Goal: Complete application form: Complete application form

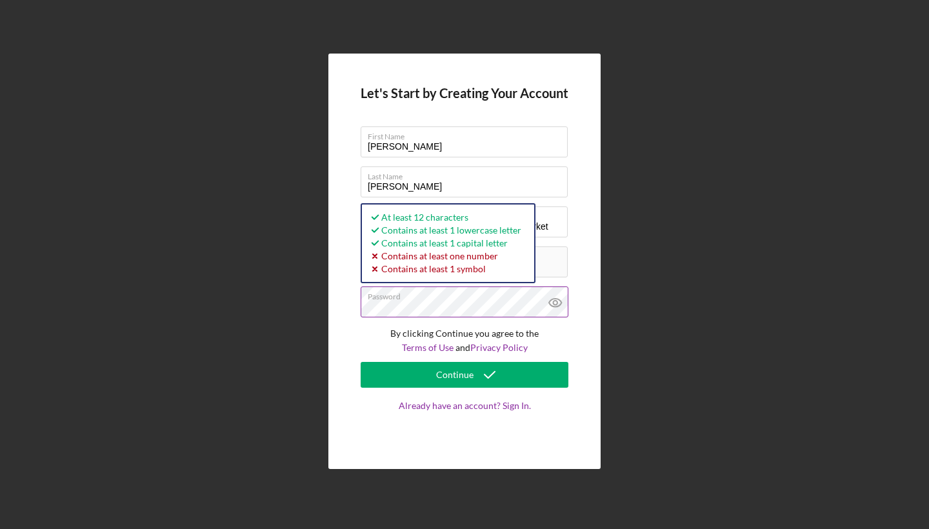
click at [559, 301] on icon at bounding box center [555, 302] width 32 height 32
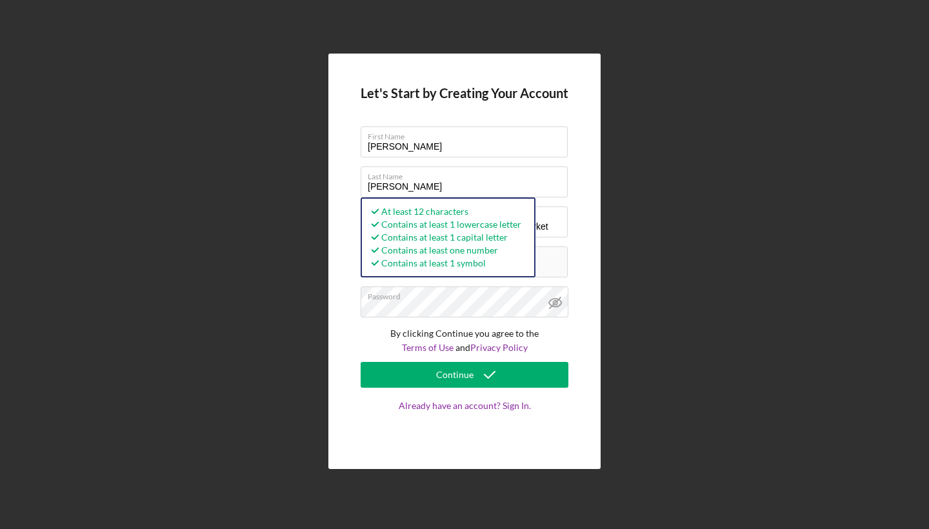
click at [448, 390] on form "Let's Start by Creating Your Account First Name [PERSON_NAME] Last Name [PERSON…" at bounding box center [465, 261] width 208 height 351
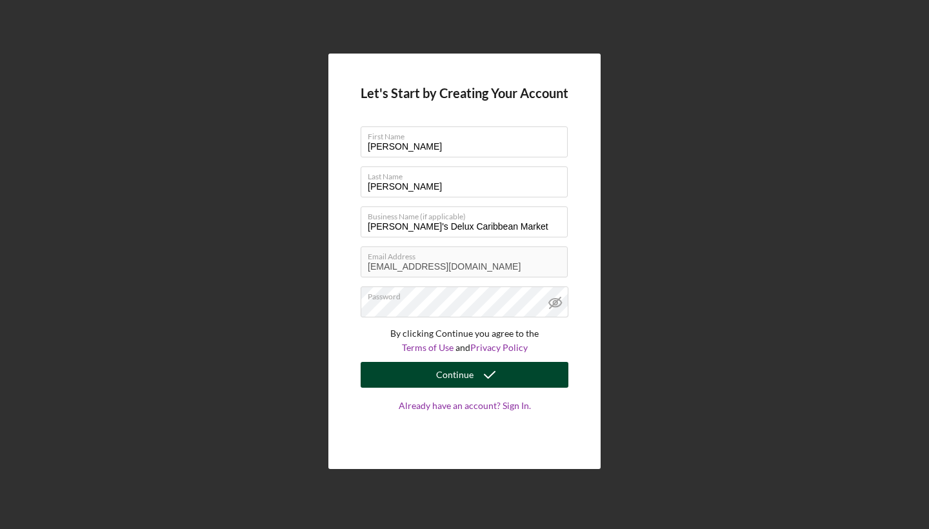
click at [448, 385] on div "Continue" at bounding box center [454, 375] width 37 height 26
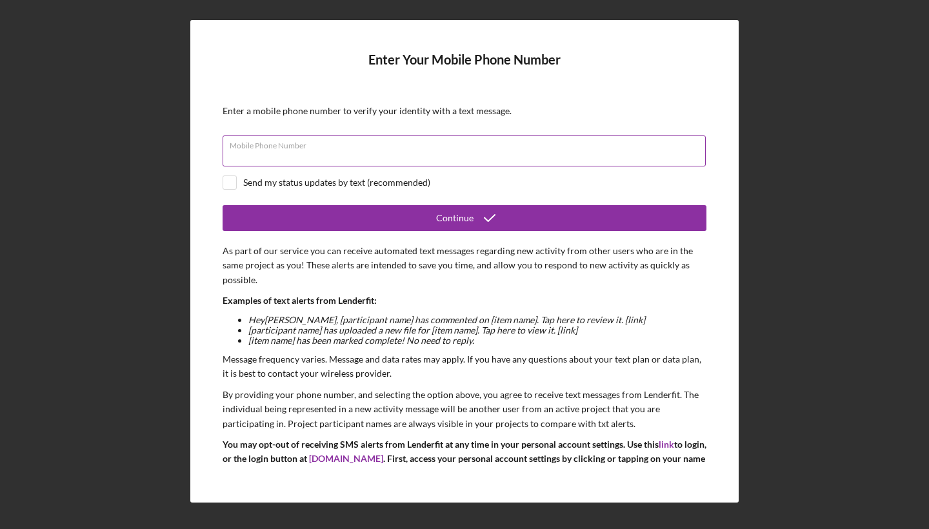
click at [394, 141] on div "Mobile Phone Number" at bounding box center [465, 151] width 484 height 32
type input "[PHONE_NUMBER]"
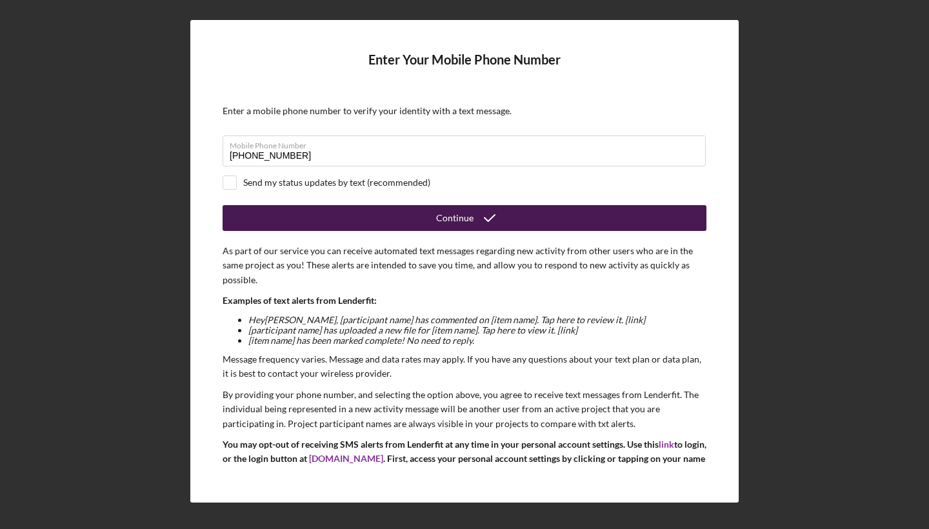
click at [371, 213] on button "Continue" at bounding box center [465, 218] width 484 height 26
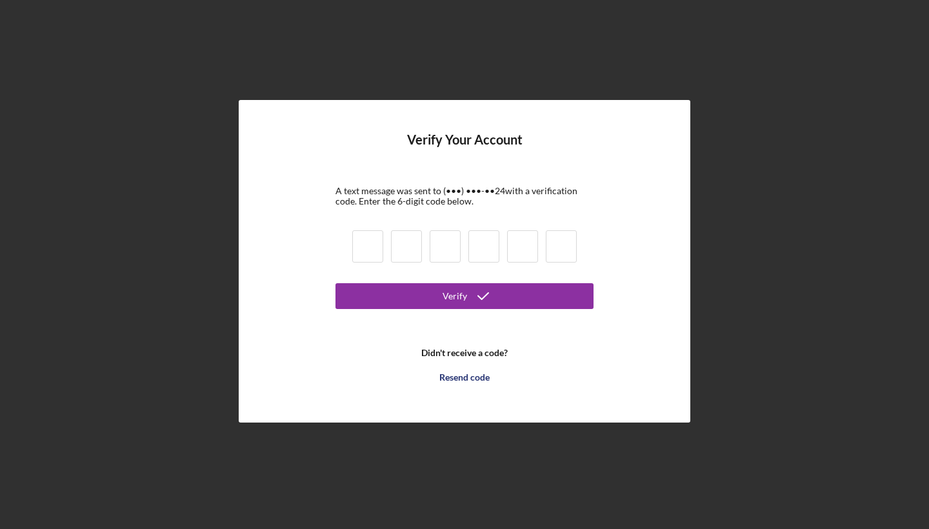
click at [373, 248] on input at bounding box center [367, 246] width 31 height 32
type input "9"
type input "6"
type input "2"
type input "8"
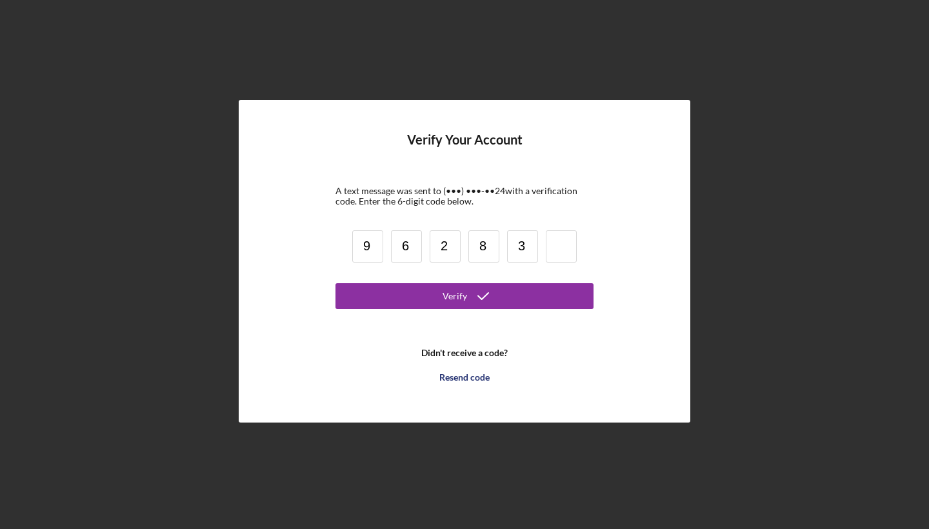
type input "3"
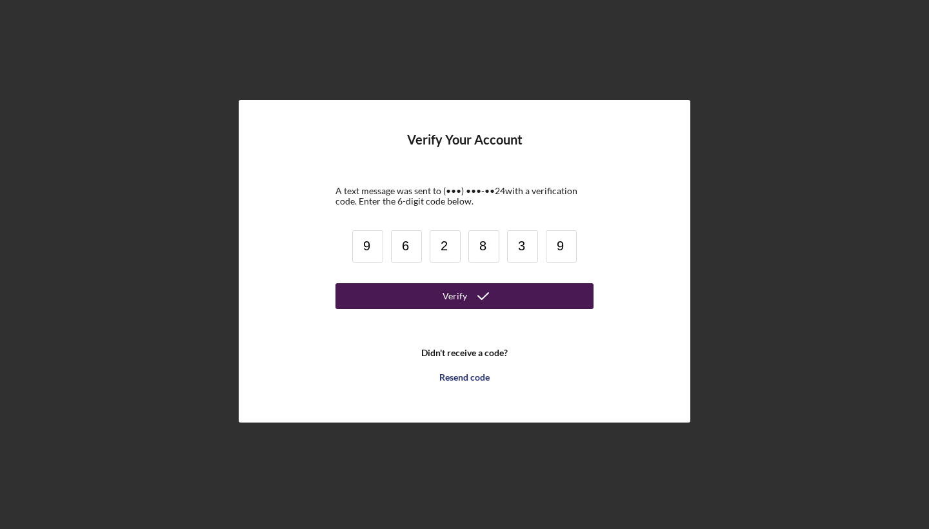
type input "9"
click at [430, 292] on button "Verify" at bounding box center [464, 296] width 258 height 26
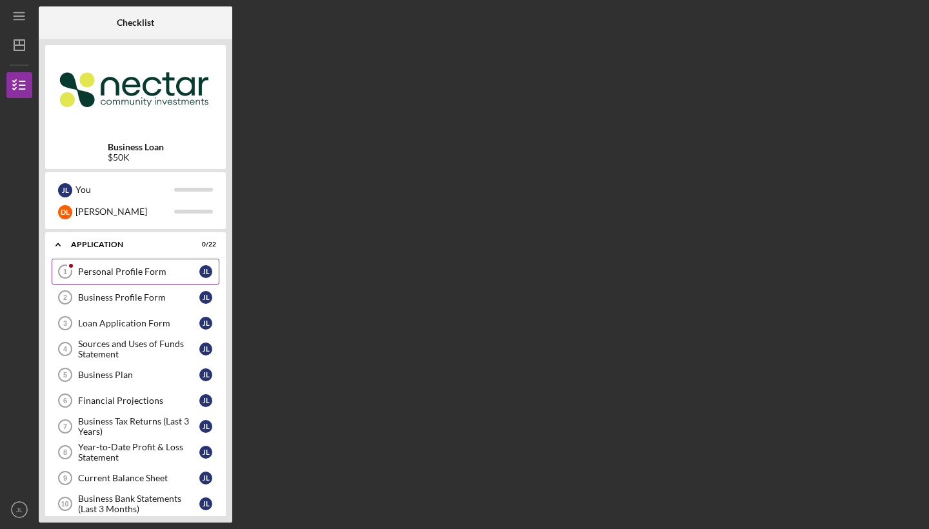
click at [150, 270] on div "Personal Profile Form" at bounding box center [138, 271] width 121 height 10
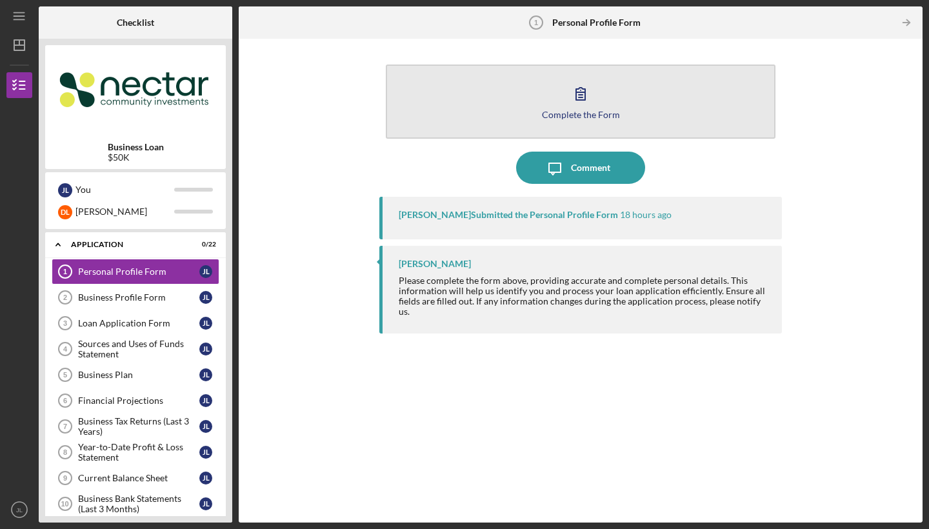
click at [592, 92] on icon "button" at bounding box center [580, 93] width 32 height 32
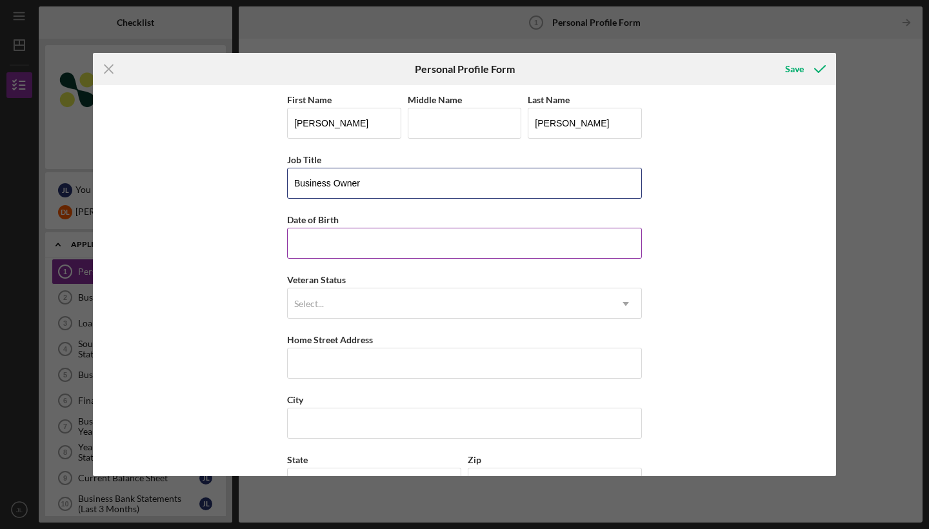
type input "Business Owner"
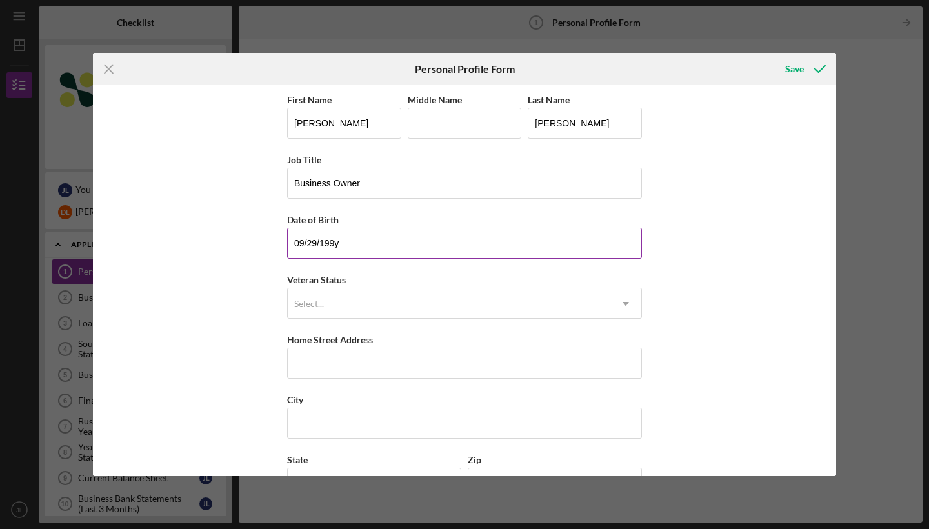
type input "[DATE]"
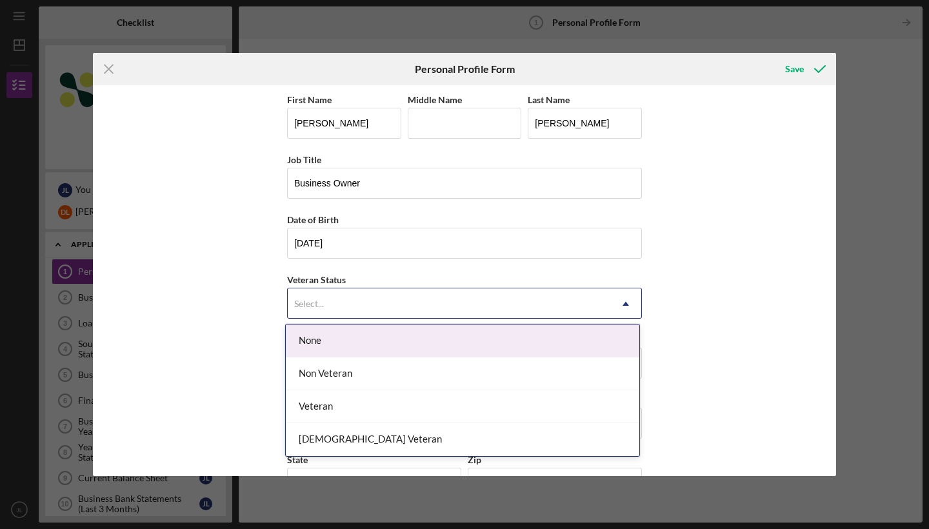
click at [403, 297] on div "Select..." at bounding box center [449, 304] width 323 height 30
click at [395, 341] on div "None" at bounding box center [463, 341] width 354 height 33
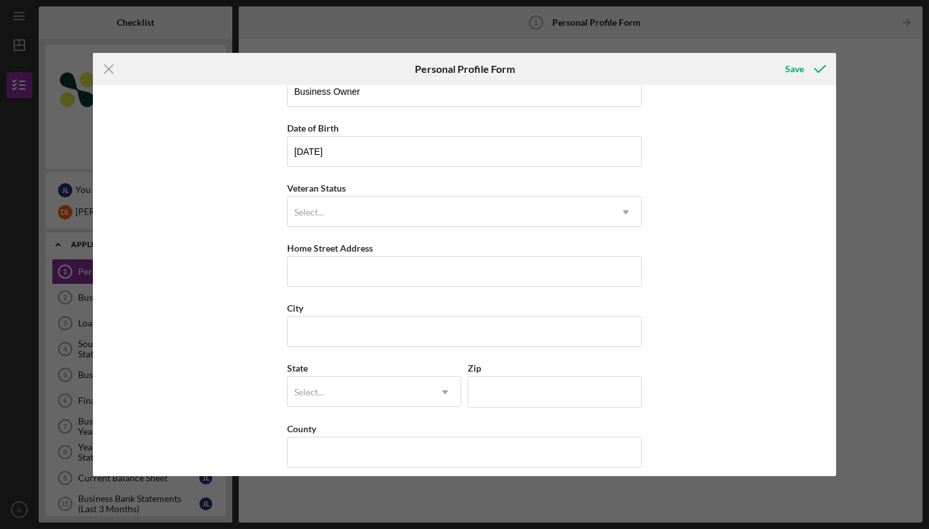
scroll to position [94, 0]
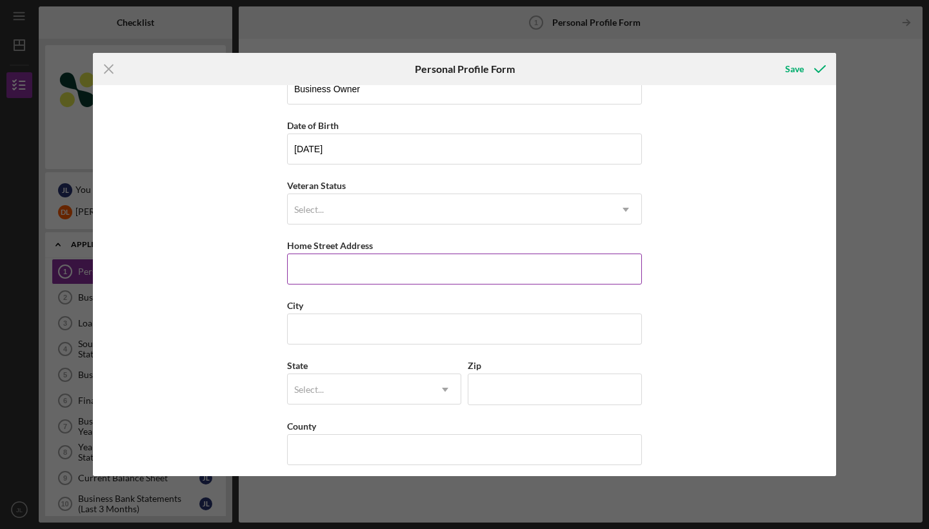
type input "[STREET_ADDRESS]"
type input "Brockton"
type input "MA"
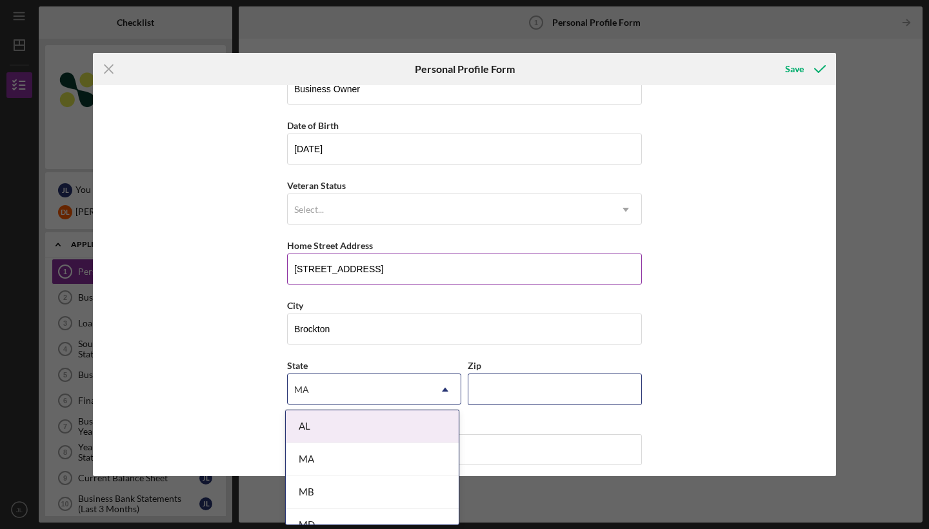
type input "02301"
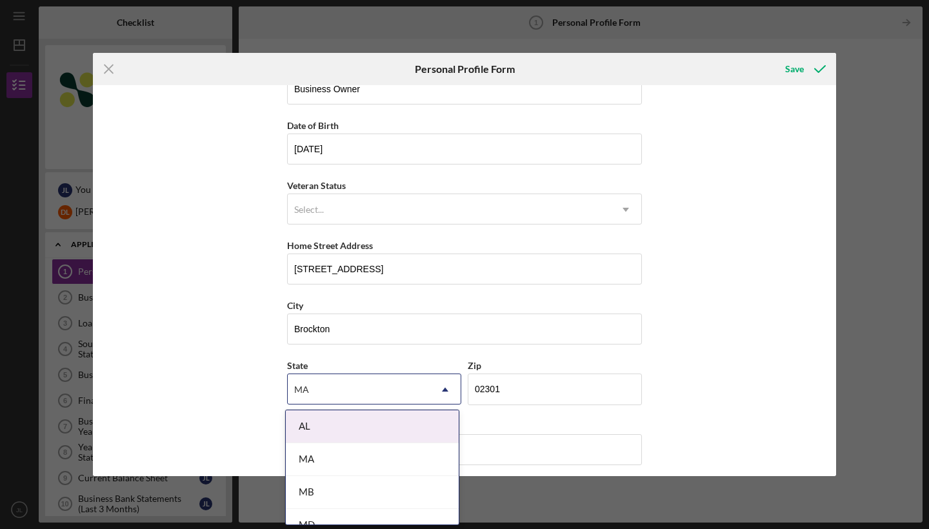
click at [719, 365] on div "First Name [PERSON_NAME] Middle Name Last Name [PERSON_NAME] Title Business Own…" at bounding box center [464, 280] width 743 height 391
click at [189, 366] on div "First Name [PERSON_NAME] Middle Name Last Name [PERSON_NAME] Title Business Own…" at bounding box center [464, 280] width 743 height 391
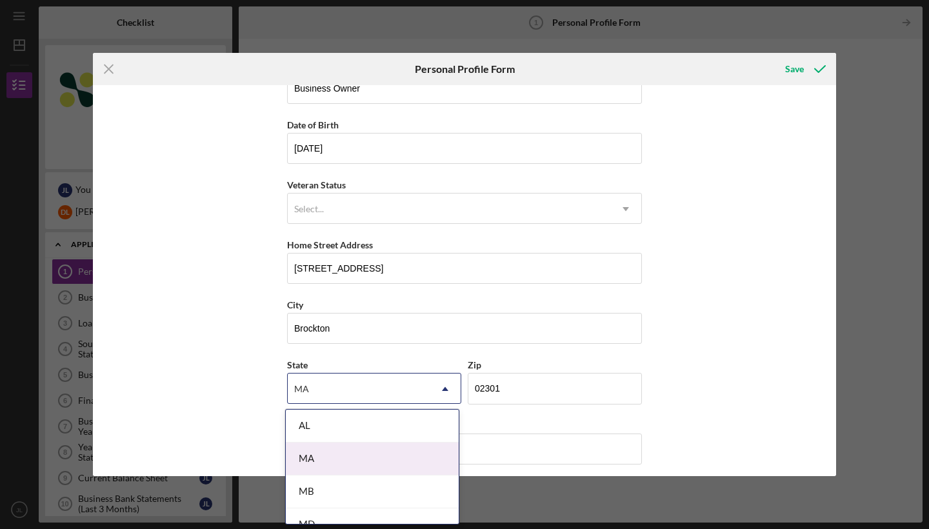
click at [301, 454] on div "MA" at bounding box center [372, 459] width 173 height 33
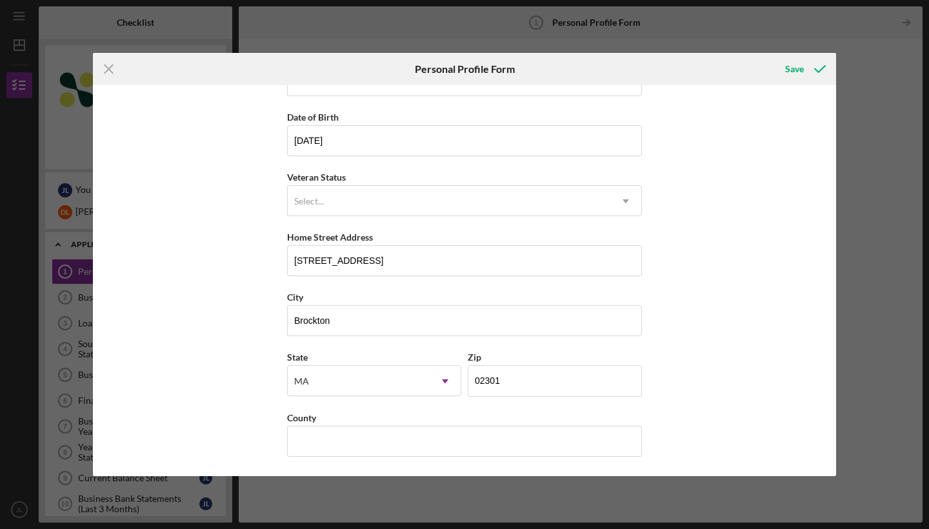
scroll to position [102, 0]
click at [328, 443] on input "County" at bounding box center [464, 441] width 355 height 31
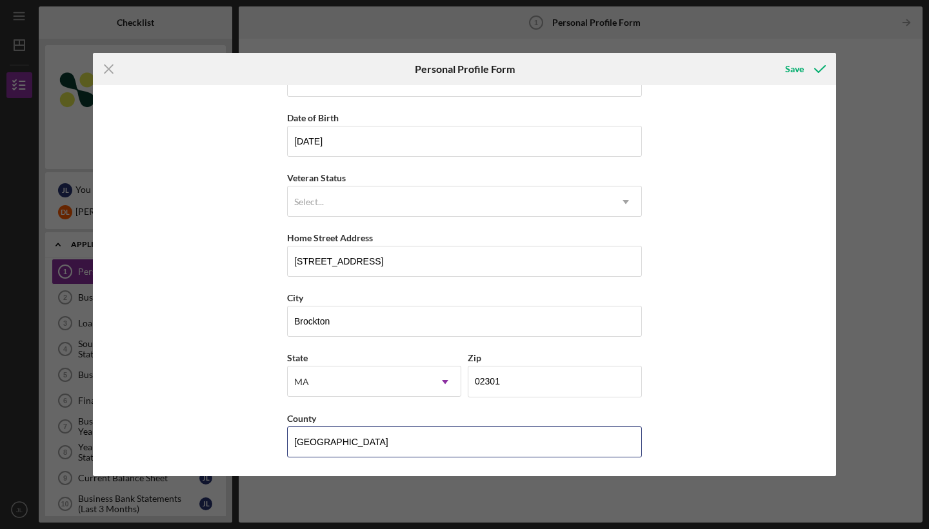
type input "[GEOGRAPHIC_DATA]"
click at [688, 332] on div "First Name [PERSON_NAME] Middle Name Last Name [PERSON_NAME] Title Business Own…" at bounding box center [464, 280] width 743 height 391
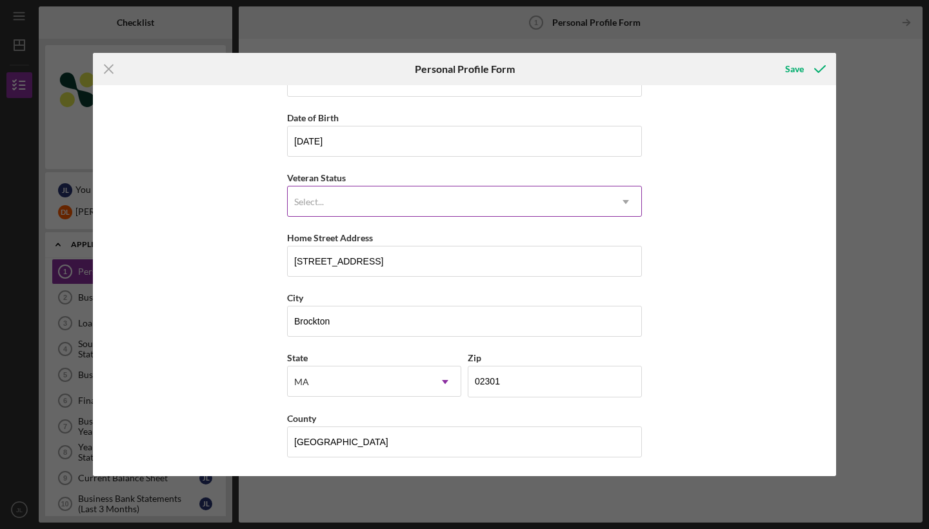
click at [624, 202] on use at bounding box center [626, 202] width 6 height 4
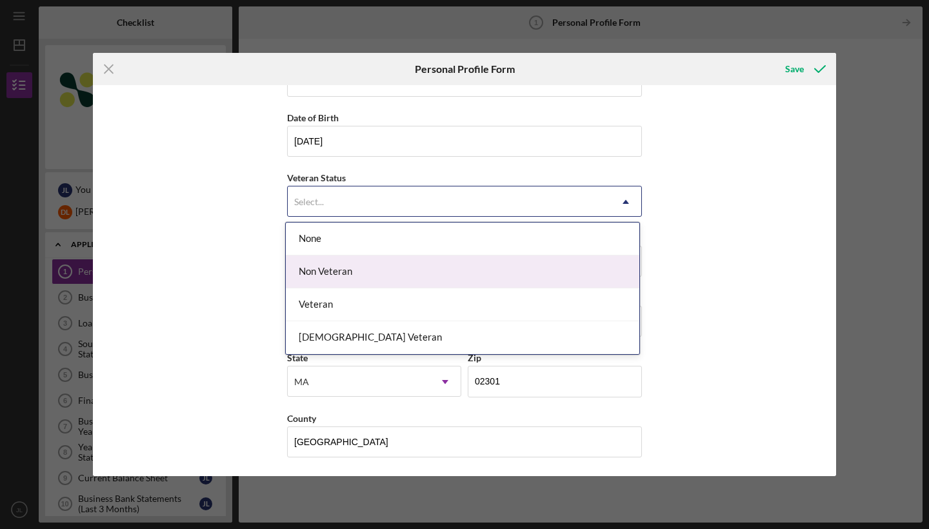
click at [511, 272] on div "Non Veteran" at bounding box center [463, 271] width 354 height 33
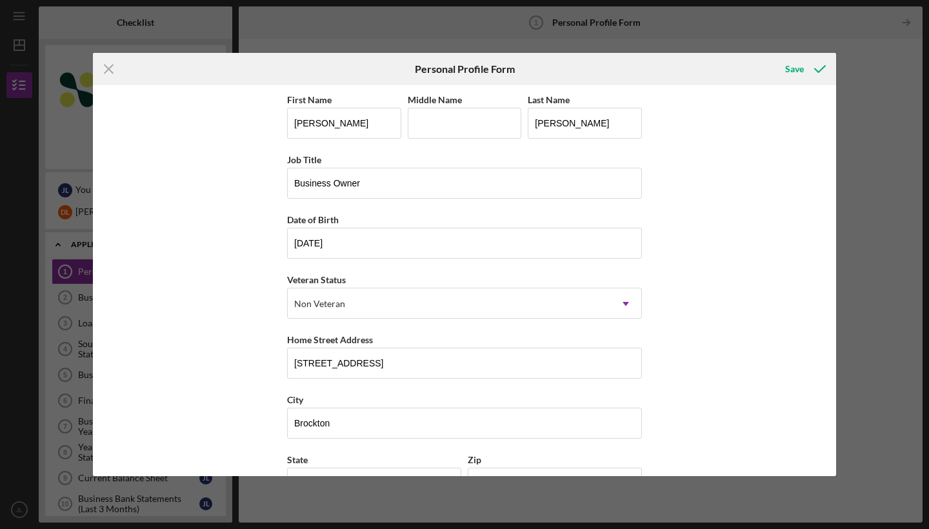
scroll to position [0, 0]
click at [799, 67] on div "Save" at bounding box center [794, 69] width 19 height 26
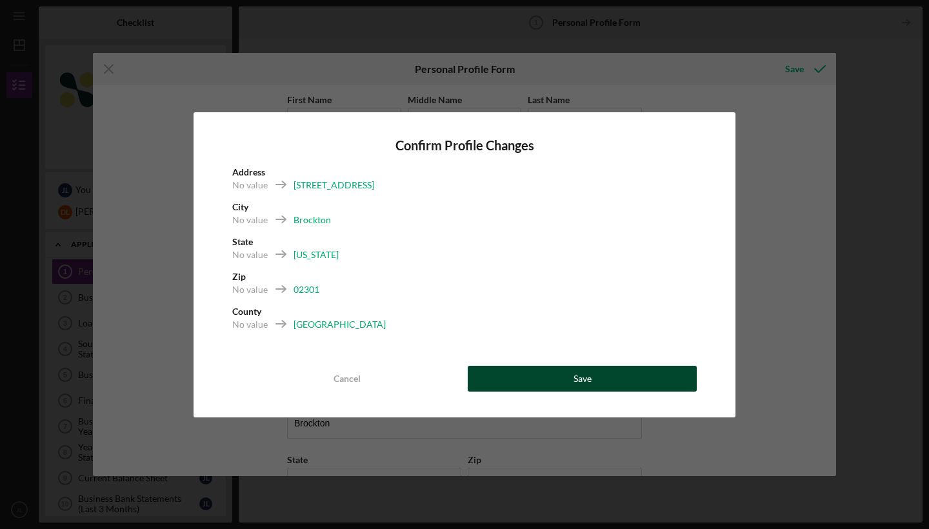
click at [526, 375] on button "Save" at bounding box center [582, 379] width 229 height 26
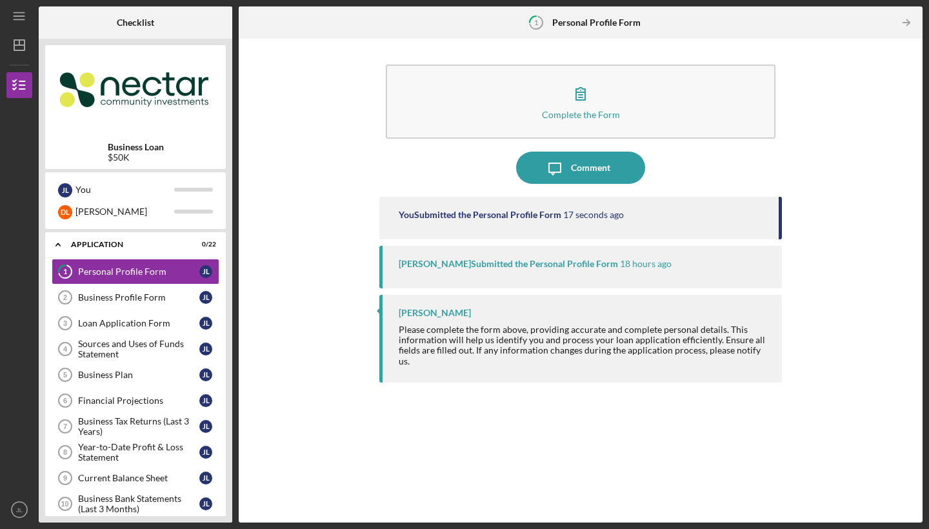
click at [517, 261] on div "[PERSON_NAME] Submitted the Personal Profile Form" at bounding box center [508, 264] width 219 height 10
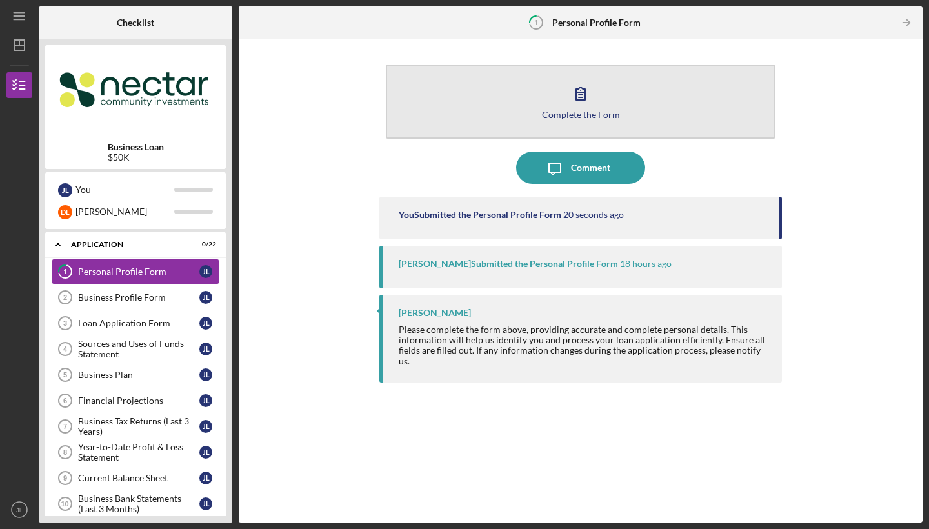
click at [599, 106] on button "Complete the Form Form" at bounding box center [581, 102] width 390 height 74
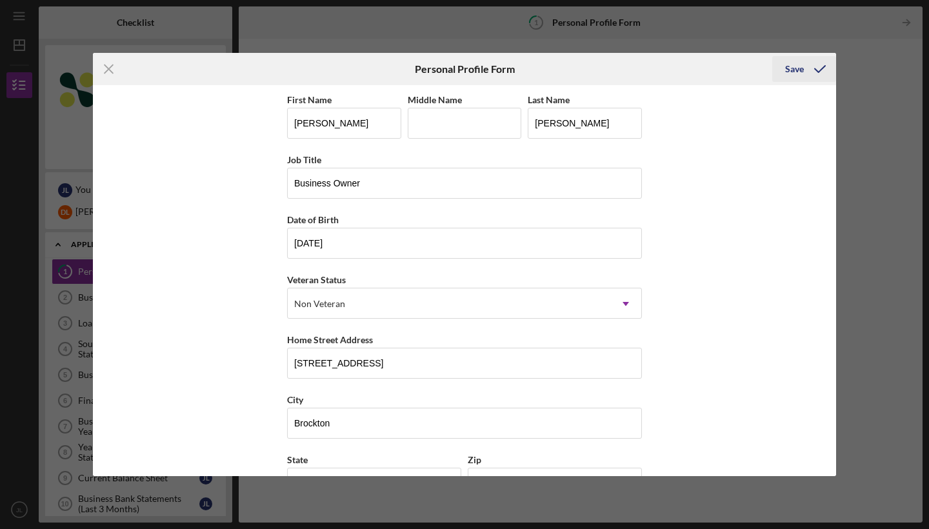
click at [796, 79] on div "Save" at bounding box center [794, 69] width 19 height 26
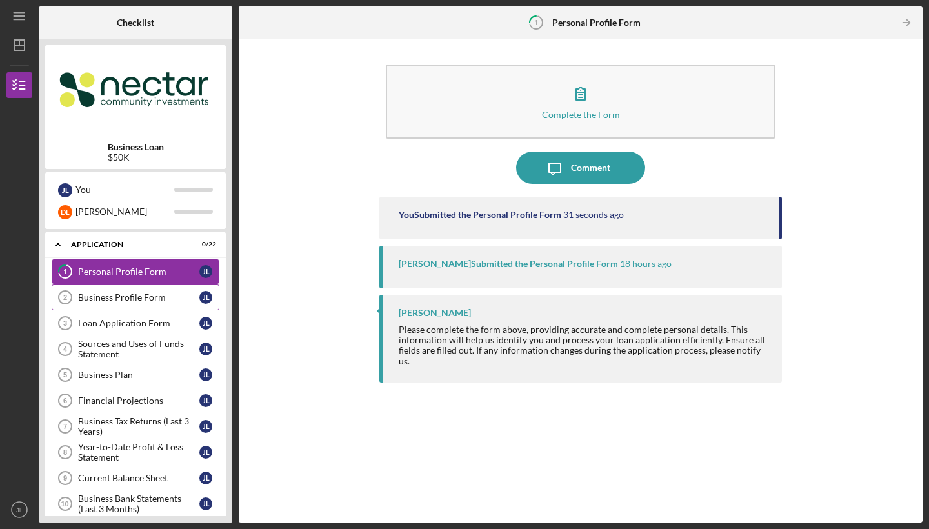
click at [132, 296] on div "Business Profile Form" at bounding box center [138, 297] width 121 height 10
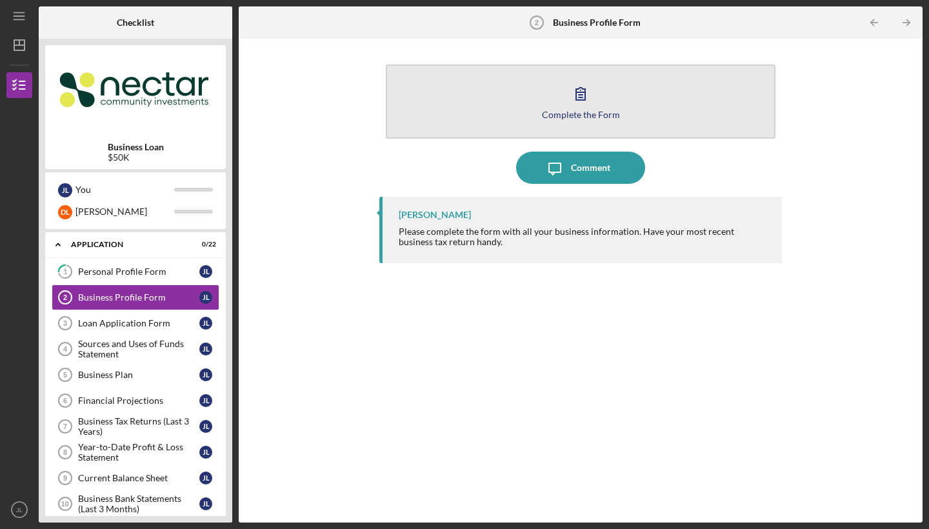
click at [530, 122] on button "Complete the Form Form" at bounding box center [581, 102] width 390 height 74
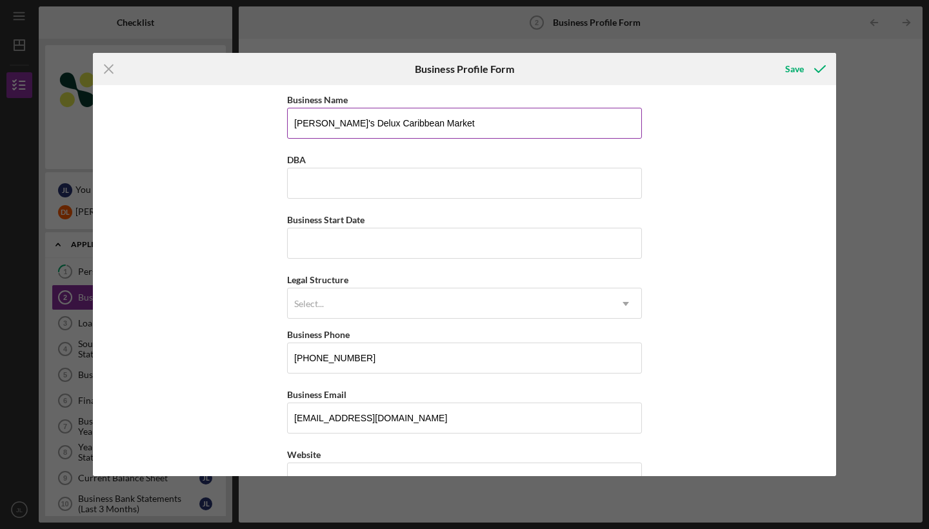
click at [532, 125] on input "[PERSON_NAME]'s Delux Caribbean Market" at bounding box center [464, 123] width 355 height 31
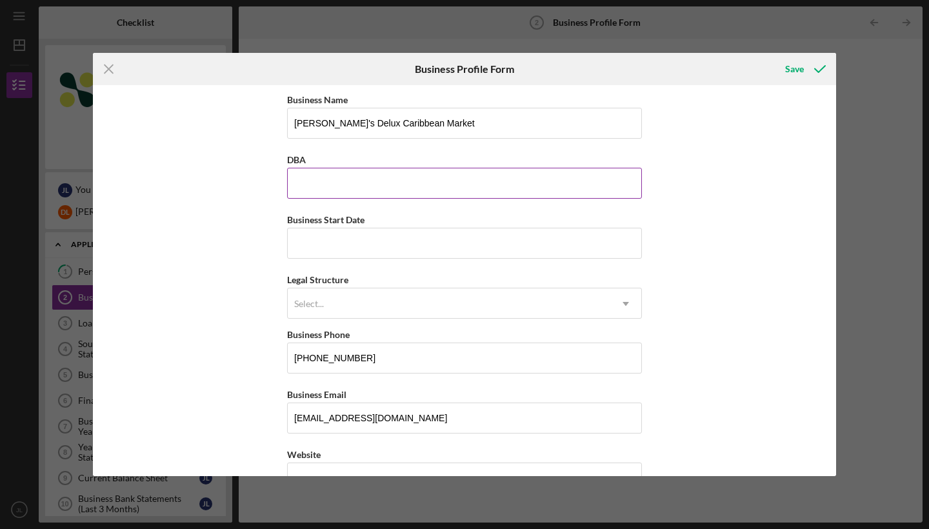
paste input "[PERSON_NAME]'s Delux Caribbean Market"
type input "[PERSON_NAME]'s Delux Caribbean Market"
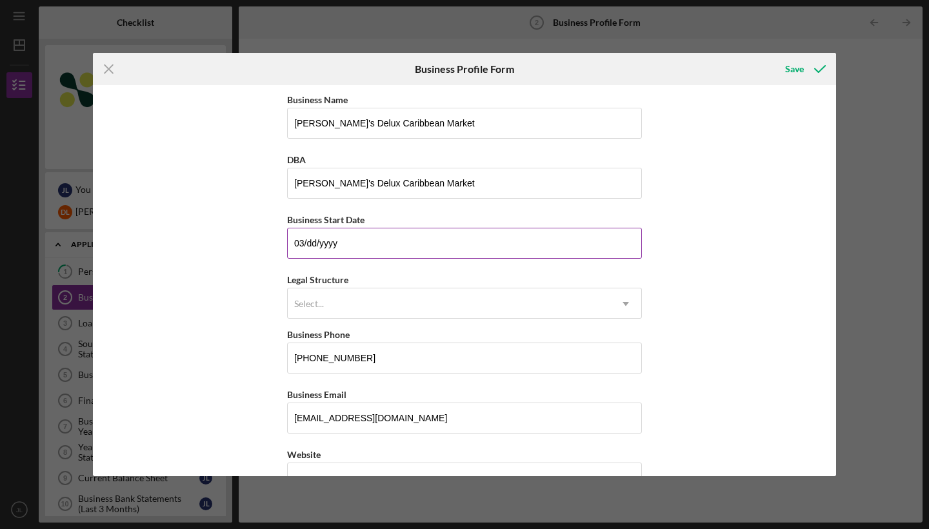
type input "0m/dd/yyyy"
click at [445, 304] on div "Select..." at bounding box center [449, 304] width 323 height 30
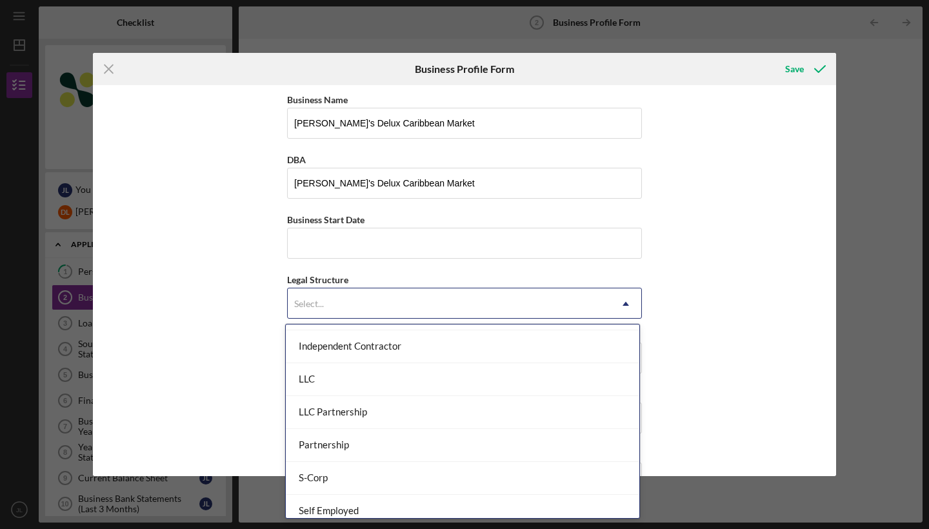
scroll to position [194, 0]
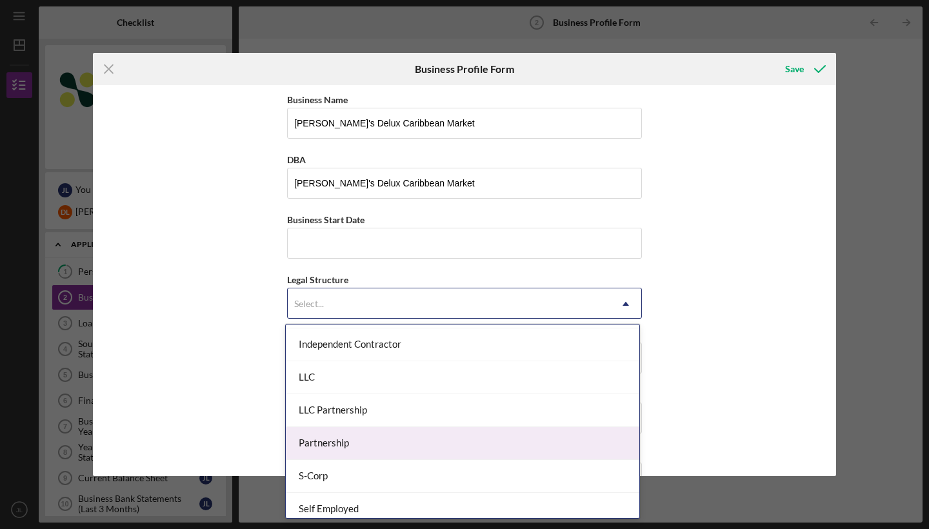
click at [421, 445] on div "Partnership" at bounding box center [463, 443] width 354 height 33
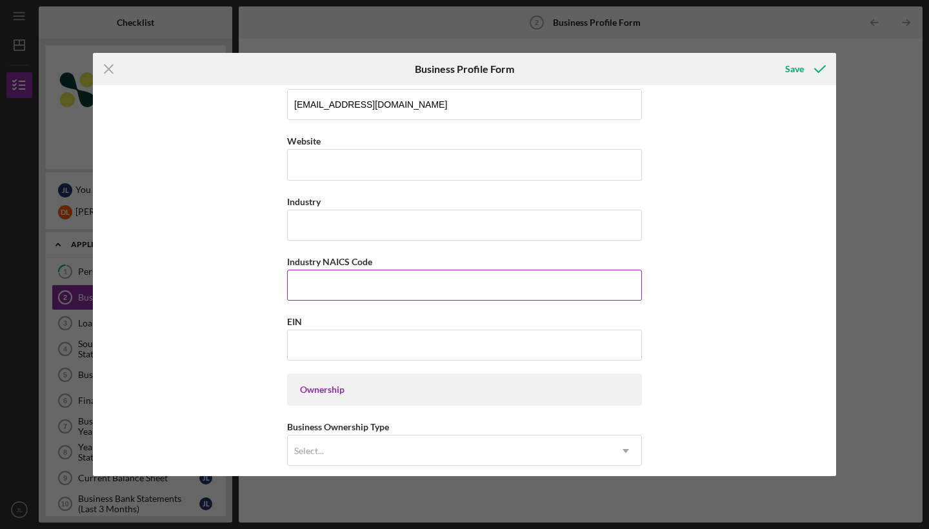
scroll to position [323, 0]
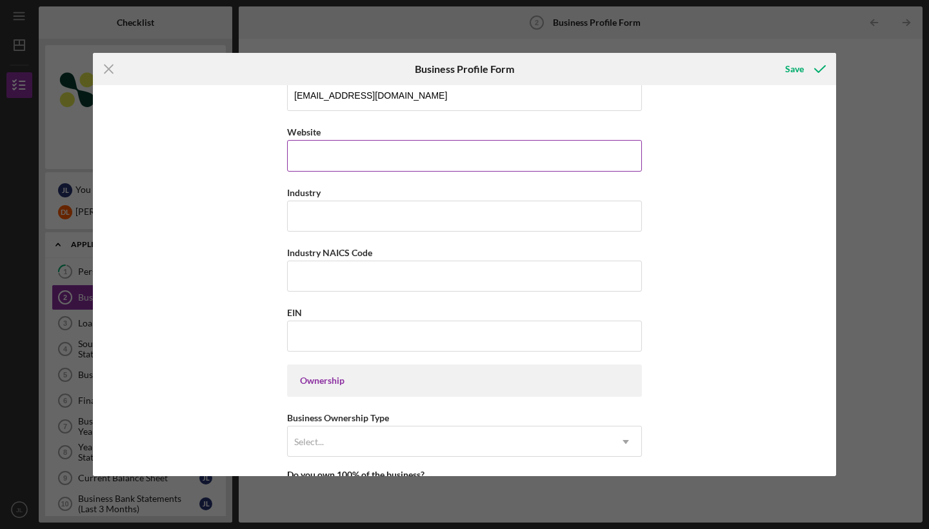
click at [451, 153] on input "Website" at bounding box center [464, 155] width 355 height 31
type input "N"
click at [666, 214] on div "Business Name [PERSON_NAME]'s Delux Caribbean Market DBA [PERSON_NAME]'s Delux …" at bounding box center [464, 280] width 743 height 391
click at [417, 224] on input "Industry" at bounding box center [464, 216] width 355 height 31
type input "R"
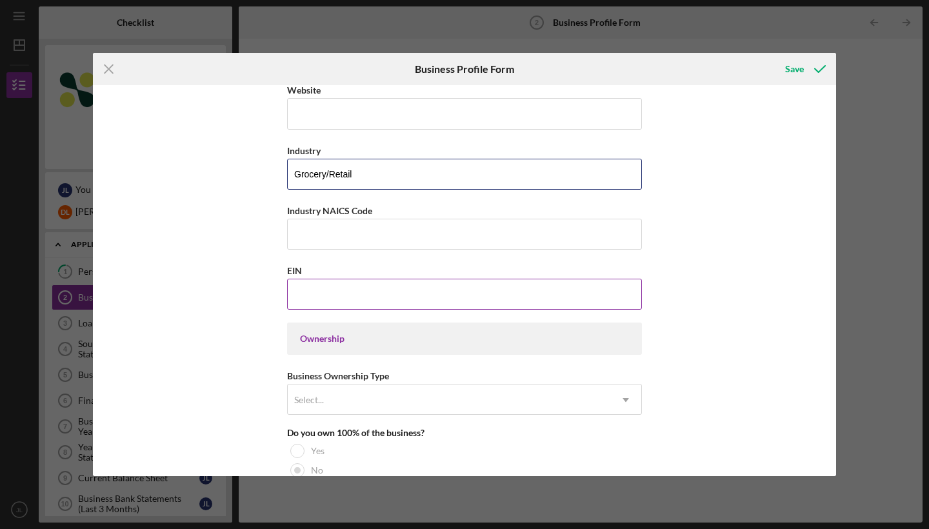
scroll to position [431, 0]
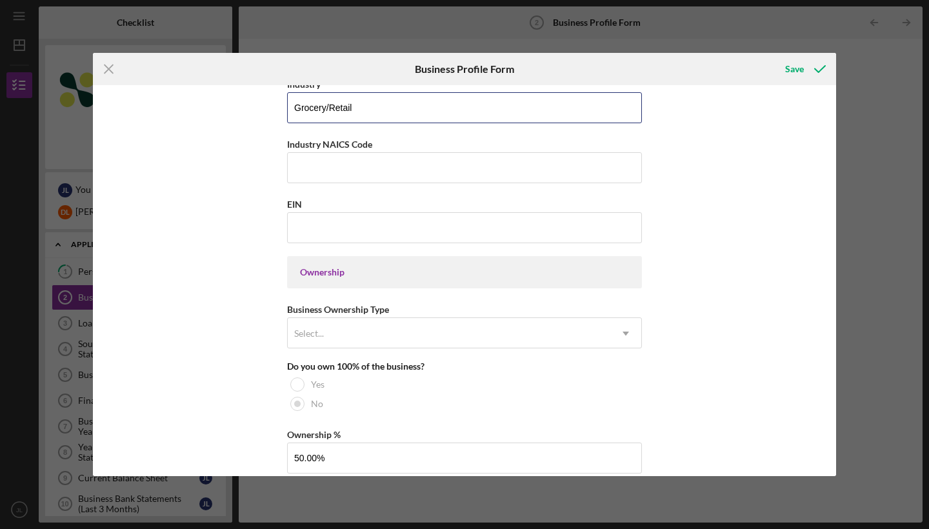
type input "Grocery/Retail"
click at [740, 257] on div "Business Name [PERSON_NAME]'s Delux Caribbean Market DBA [PERSON_NAME]'s Delux …" at bounding box center [464, 280] width 743 height 391
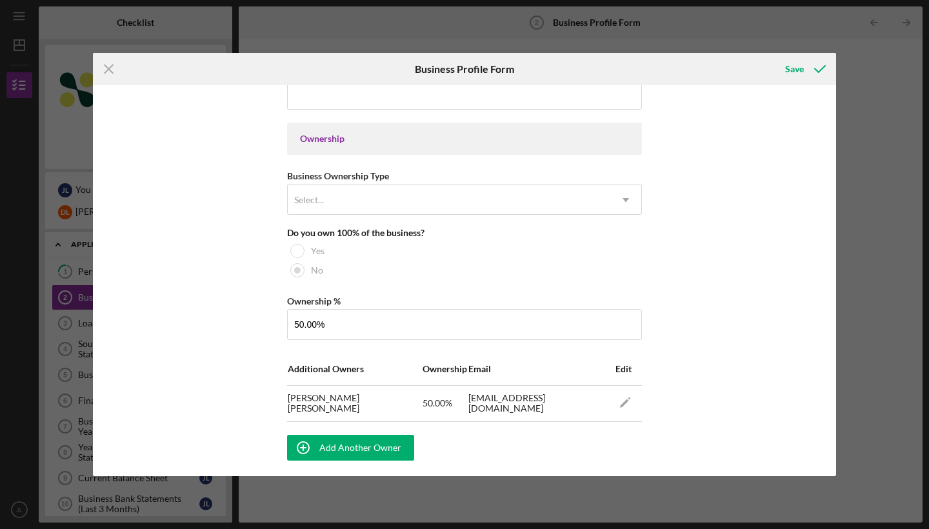
scroll to position [566, 0]
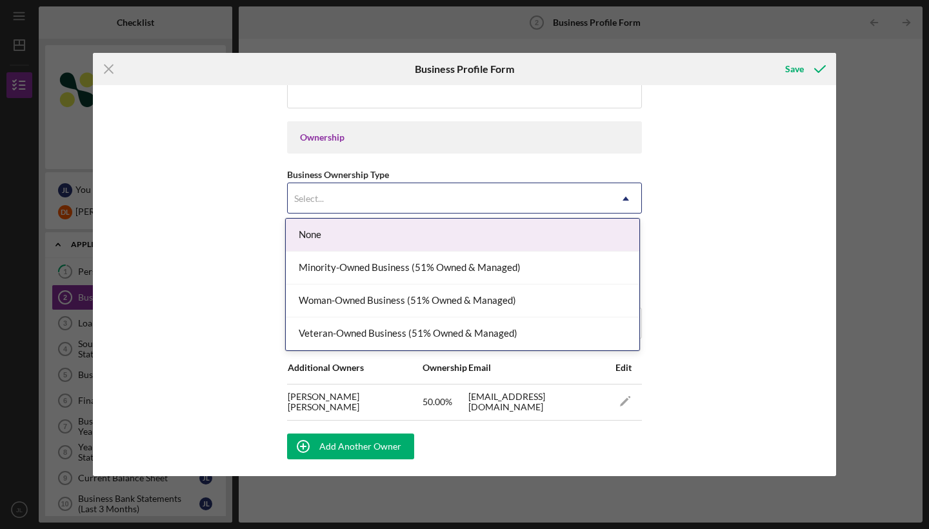
click at [601, 194] on div "Select..." at bounding box center [449, 199] width 323 height 30
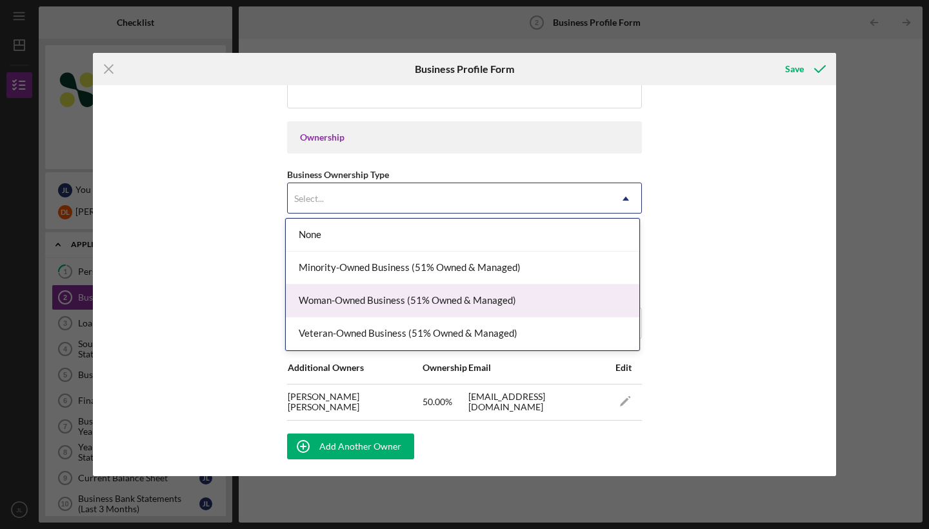
click at [599, 294] on div "Woman-Owned Business (51% Owned & Managed)" at bounding box center [463, 301] width 354 height 33
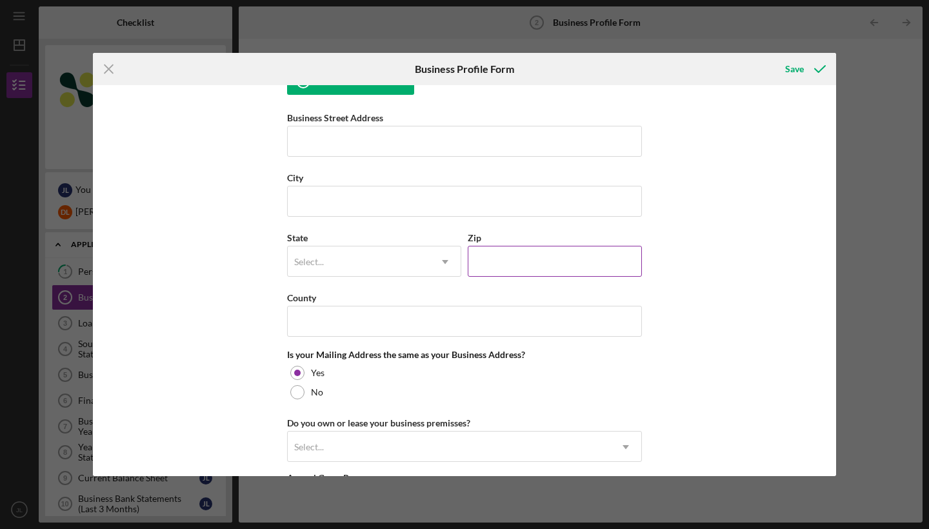
scroll to position [919, 0]
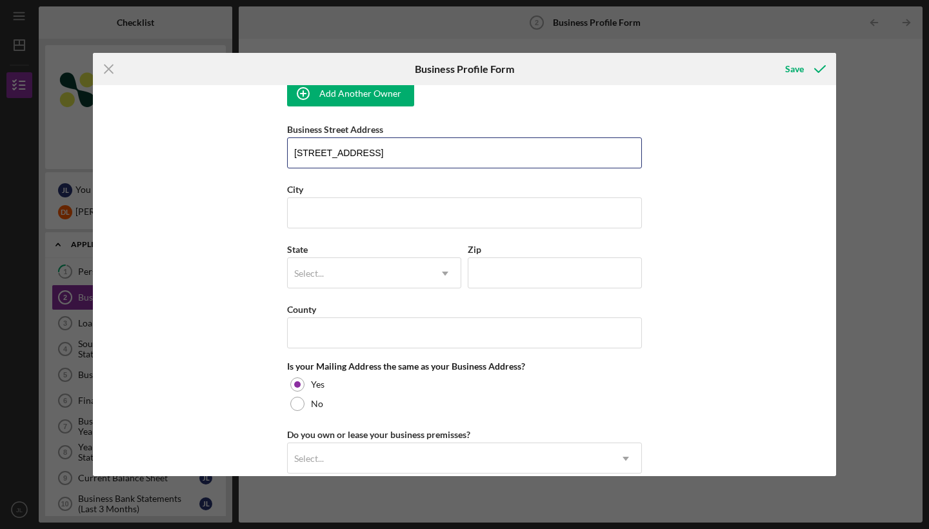
type input "[STREET_ADDRESS]"
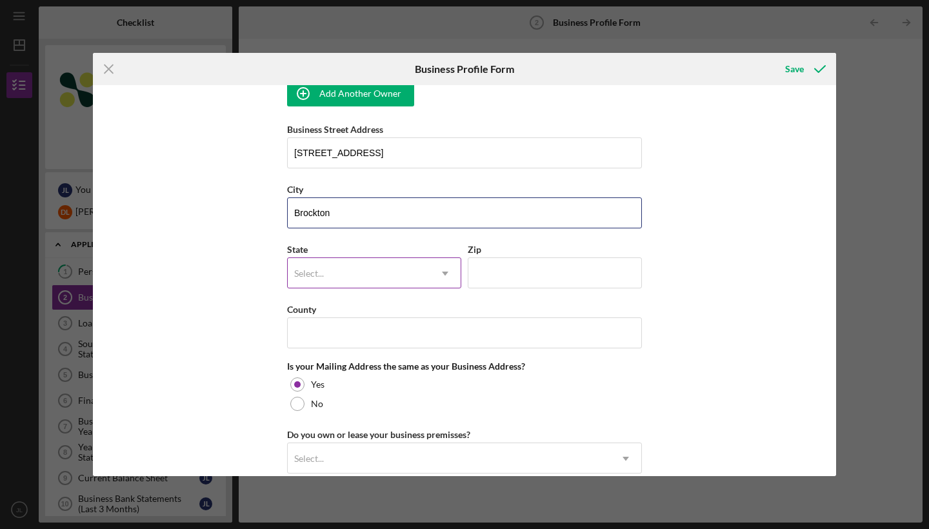
type input "Brockton"
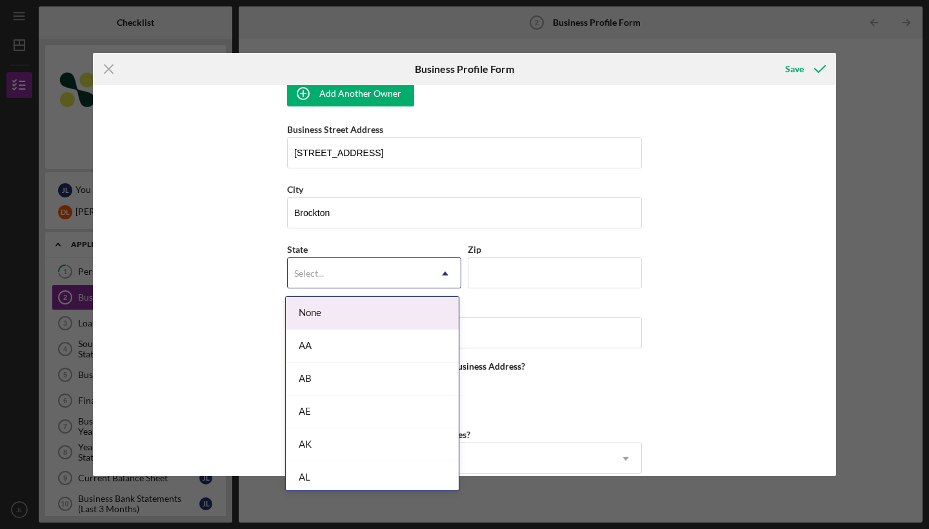
click at [386, 268] on div "Select..." at bounding box center [359, 274] width 142 height 30
click at [366, 323] on div "MA" at bounding box center [372, 314] width 173 height 33
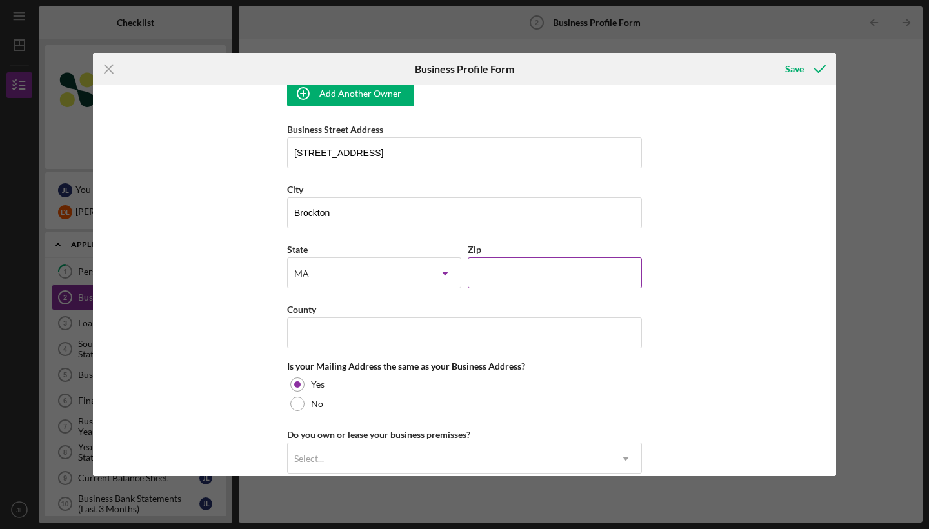
type input "02301"
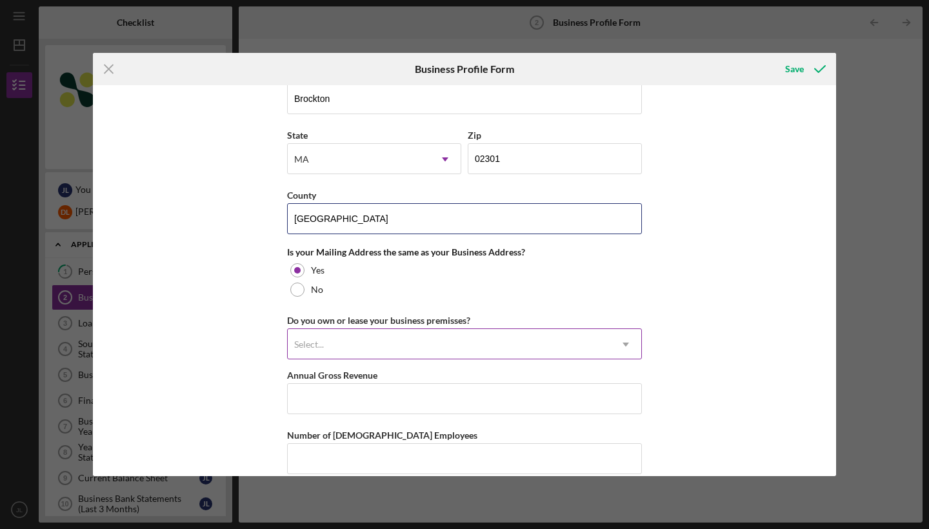
scroll to position [1113, 0]
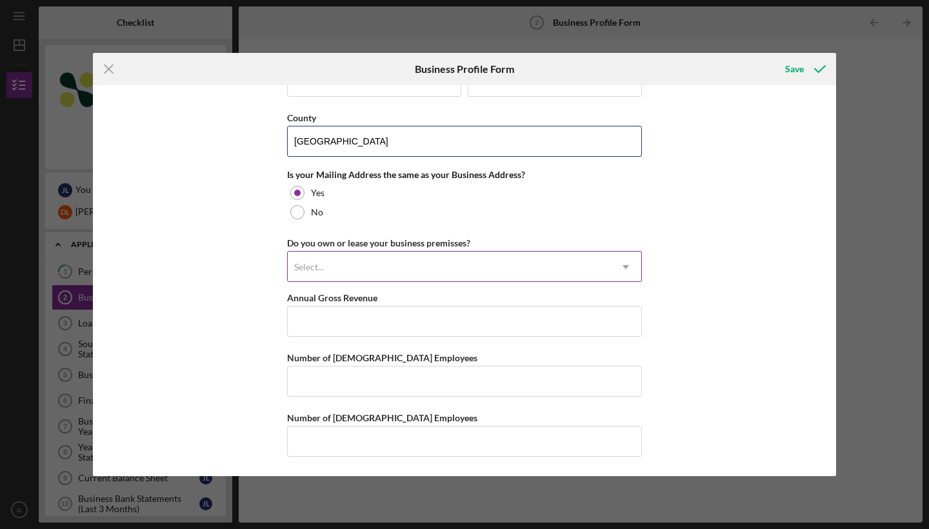
type input "[GEOGRAPHIC_DATA]"
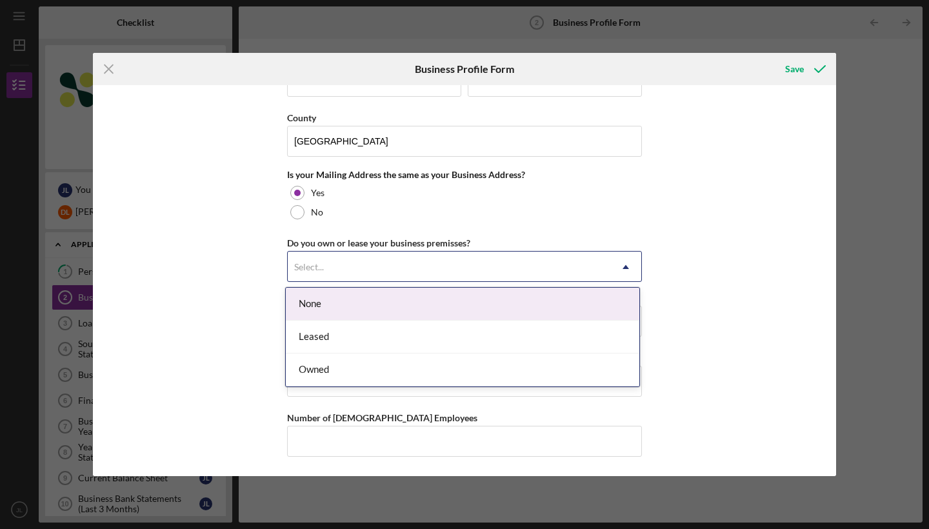
click at [422, 263] on div "Select..." at bounding box center [449, 267] width 323 height 30
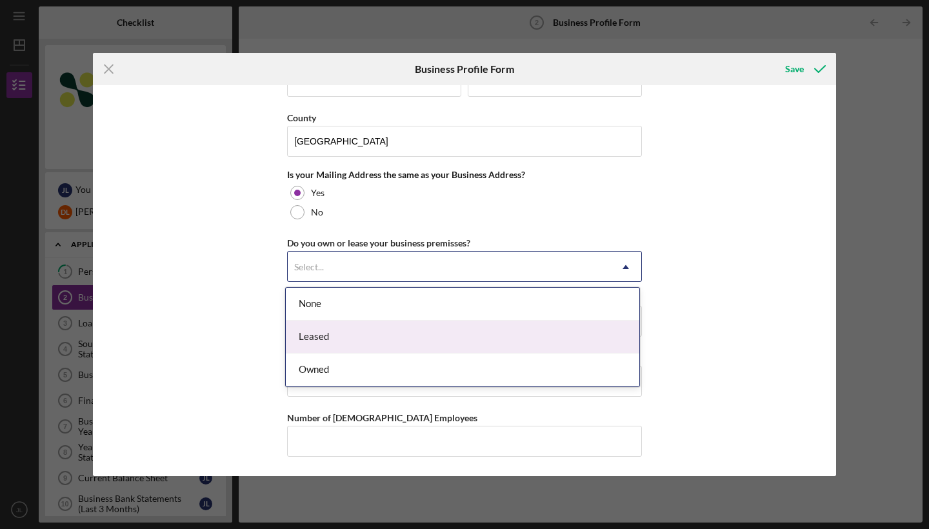
click at [406, 339] on div "Leased" at bounding box center [463, 337] width 354 height 33
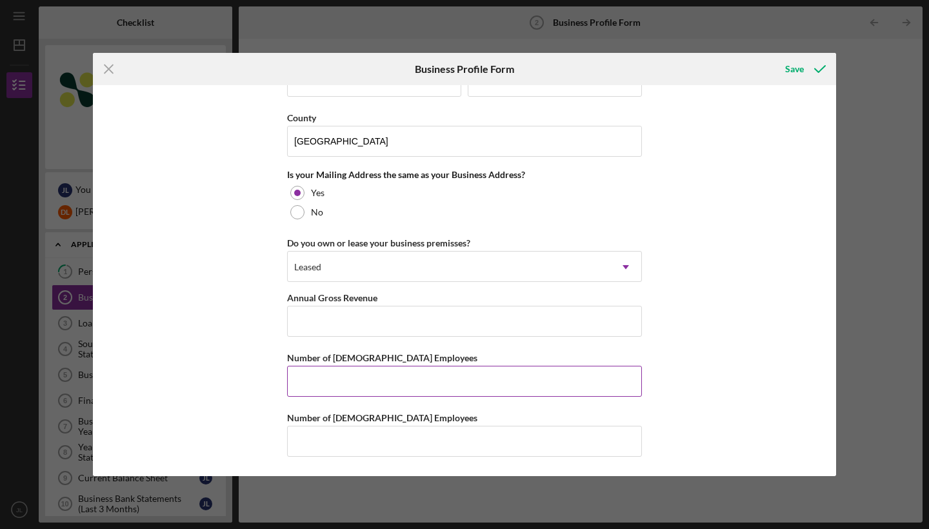
click at [485, 391] on input "Number of [DEMOGRAPHIC_DATA] Employees" at bounding box center [464, 381] width 355 height 31
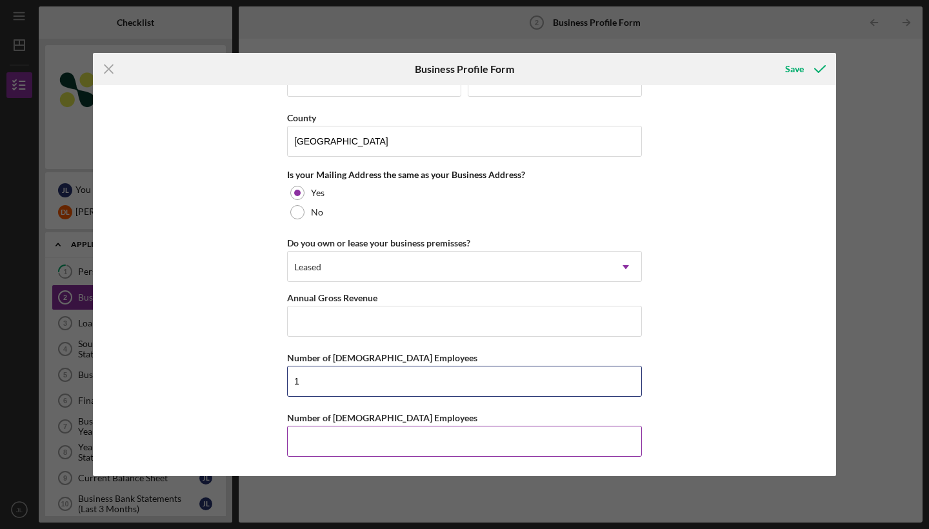
type input "1"
click at [390, 434] on input "Number of [DEMOGRAPHIC_DATA] Employees" at bounding box center [464, 441] width 355 height 31
type input "2"
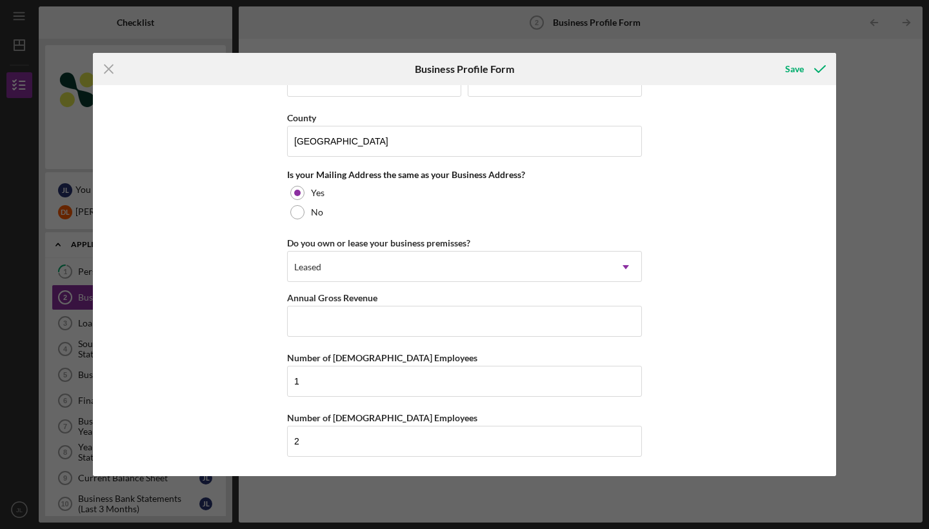
click at [769, 335] on div "Business Name [PERSON_NAME]'s Delux Caribbean Market DBA [PERSON_NAME]'s Delux …" at bounding box center [464, 280] width 743 height 391
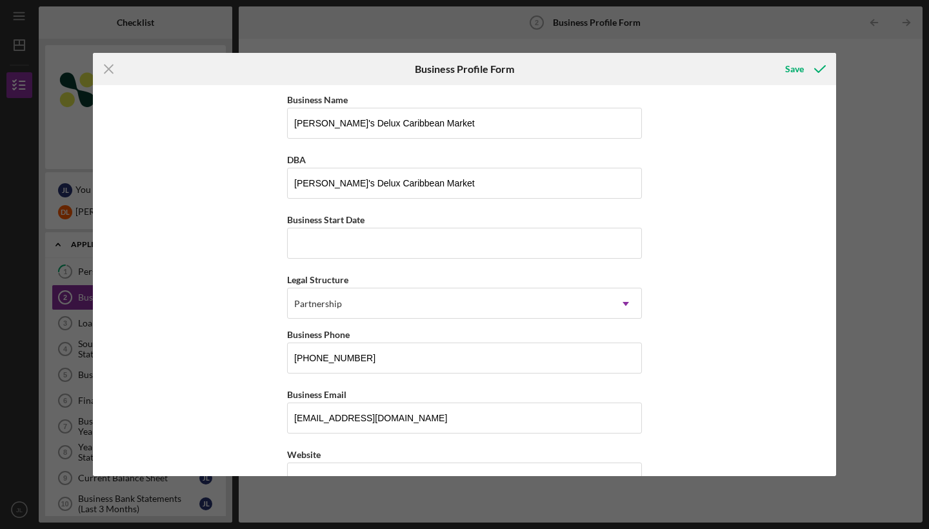
scroll to position [0, 0]
click at [783, 70] on button "Save" at bounding box center [804, 69] width 64 height 26
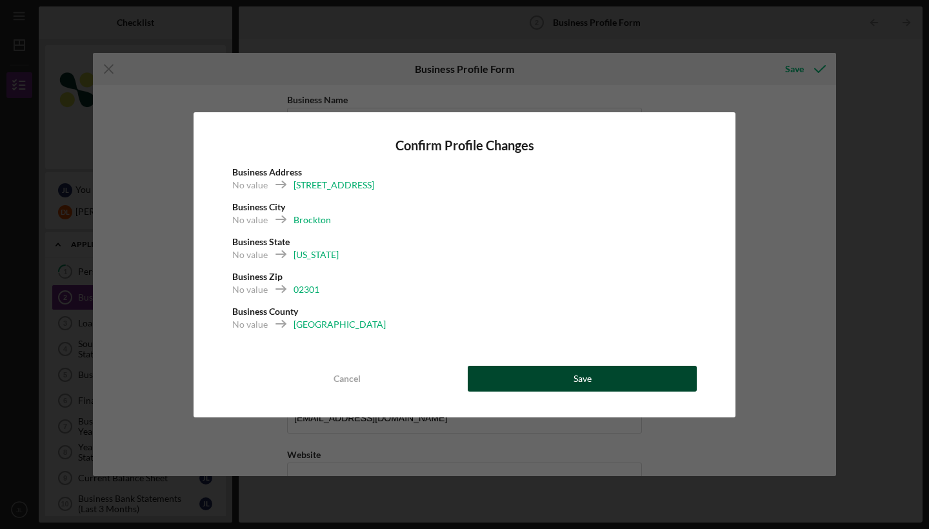
click at [604, 379] on button "Save" at bounding box center [582, 379] width 229 height 26
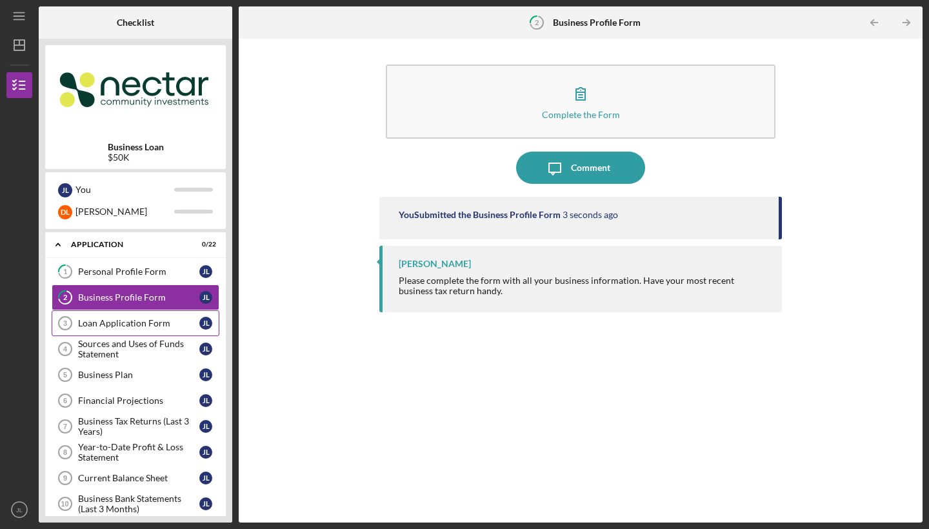
click at [151, 326] on div "Loan Application Form" at bounding box center [138, 323] width 121 height 10
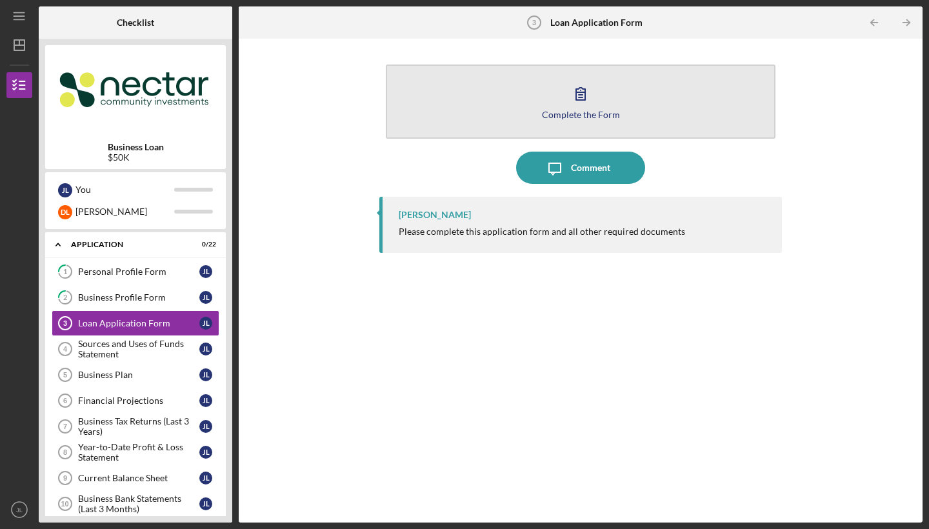
click at [577, 88] on icon "button" at bounding box center [580, 93] width 32 height 32
